Goal: Use online tool/utility: Utilize a website feature to perform a specific function

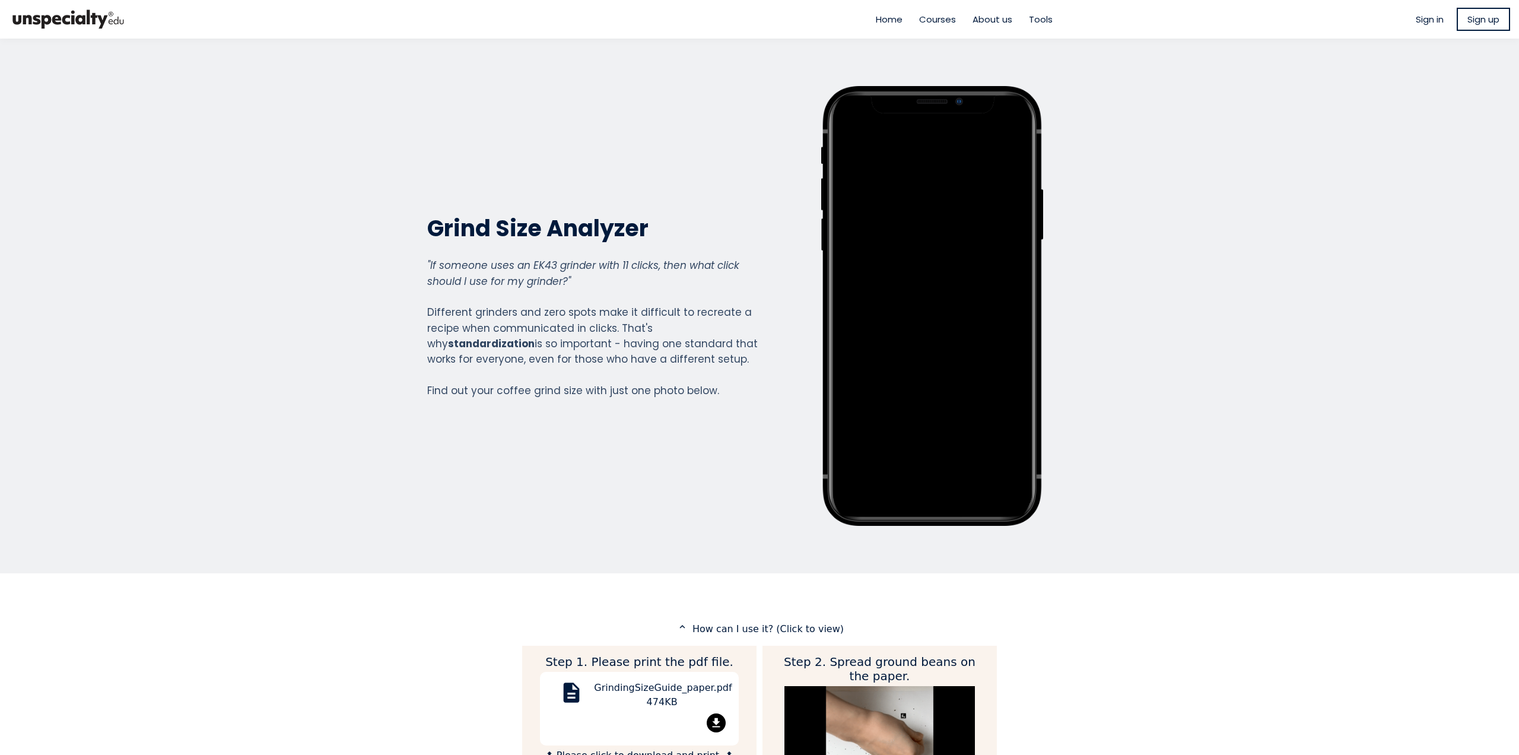
click at [1043, 15] on span "Tools" at bounding box center [1041, 19] width 24 height 14
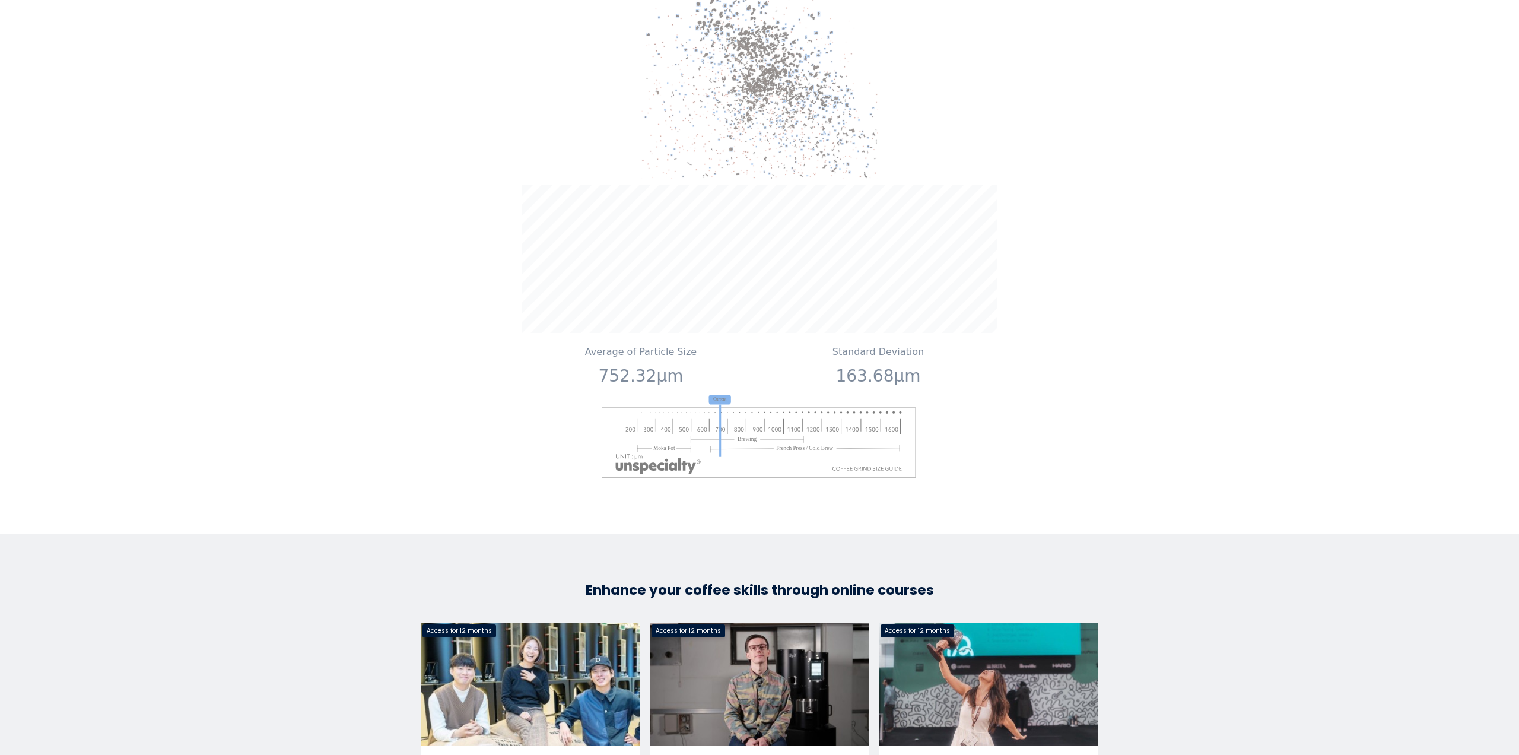
scroll to position [1385, 0]
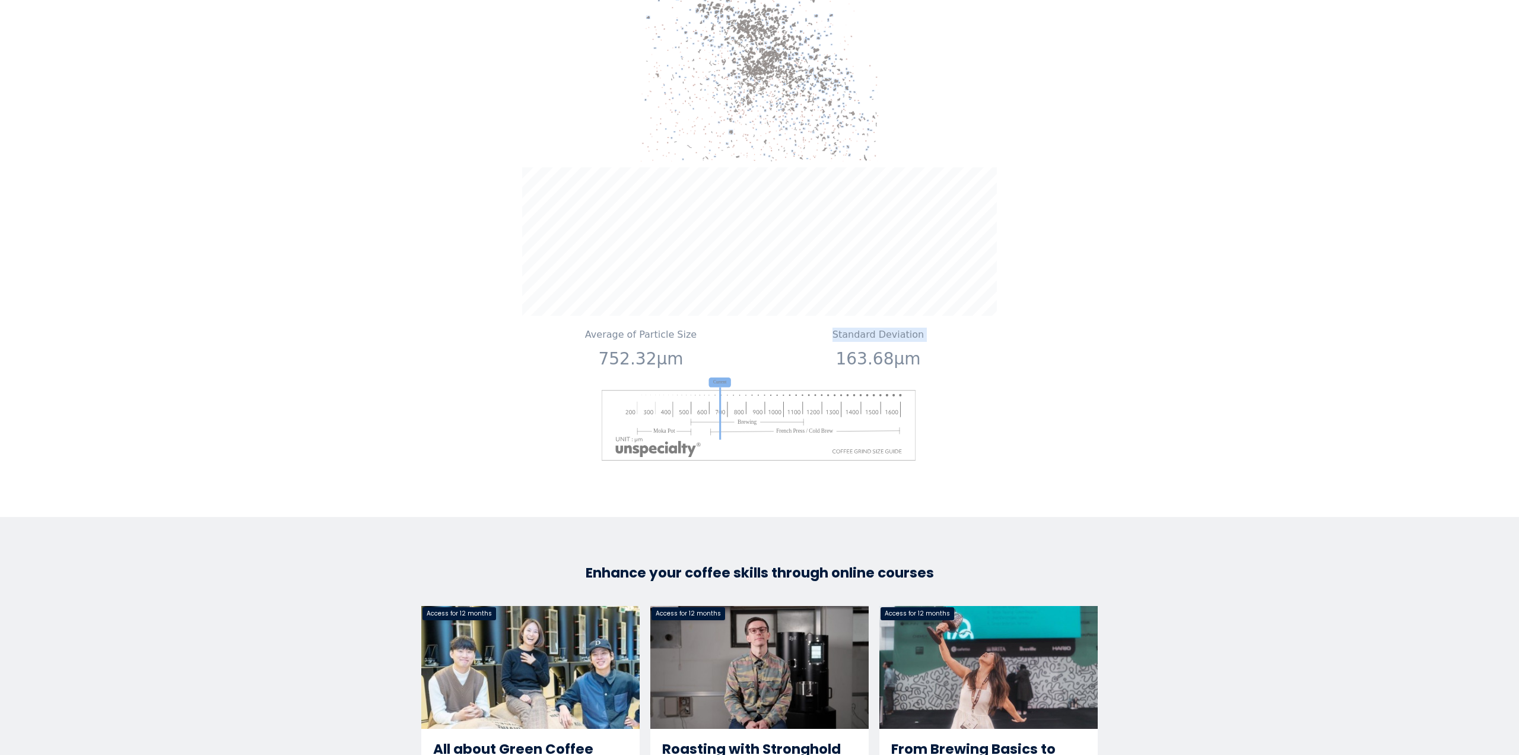
drag, startPoint x: 733, startPoint y: 360, endPoint x: 758, endPoint y: 361, distance: 25.5
click at [758, 361] on div "This is an example image. Average of Particle Size 752.32μm We found 782 partic…" at bounding box center [759, 146] width 475 height 648
click at [768, 391] on image at bounding box center [760, 424] width 316 height 71
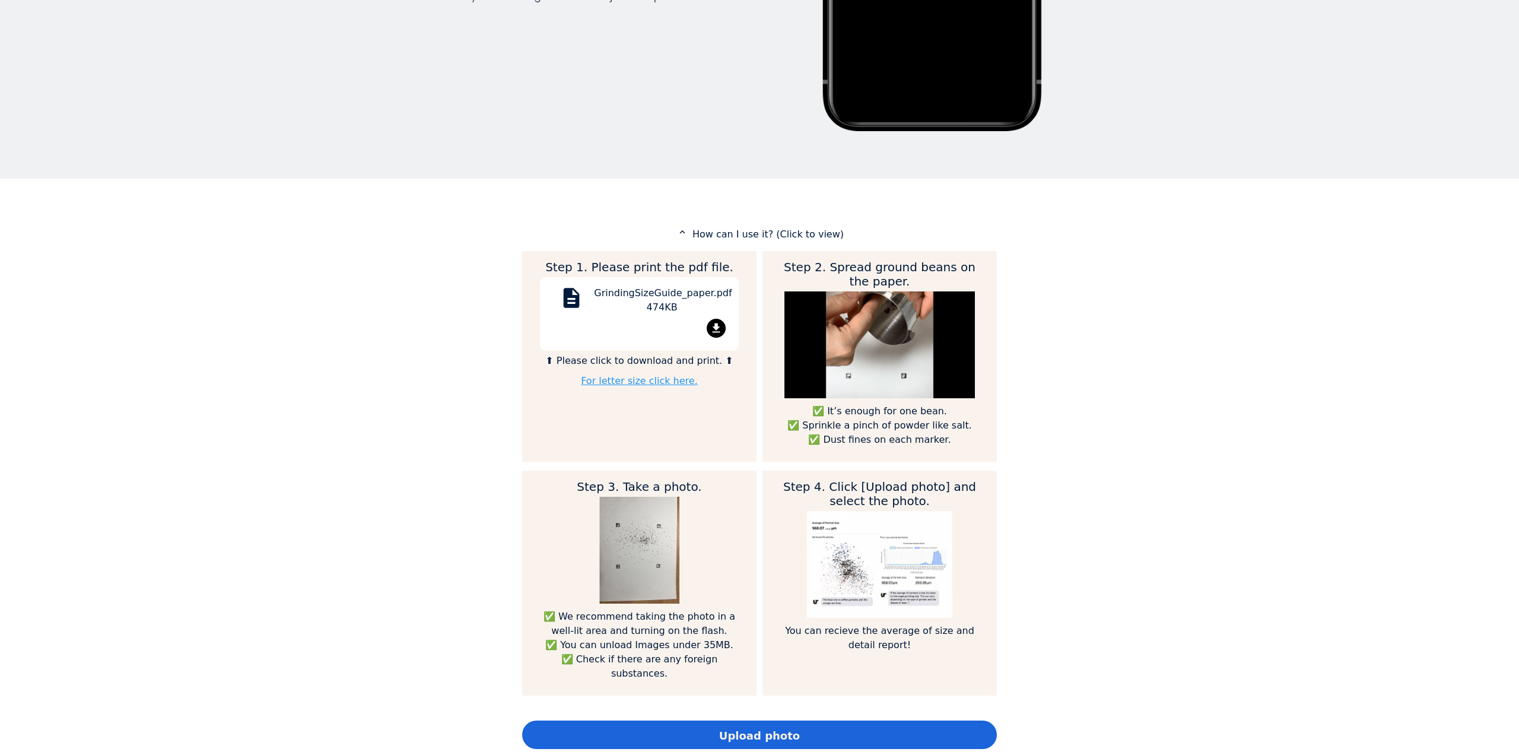
scroll to position [277, 0]
